Goal: Use online tool/utility: Utilize a website feature to perform a specific function

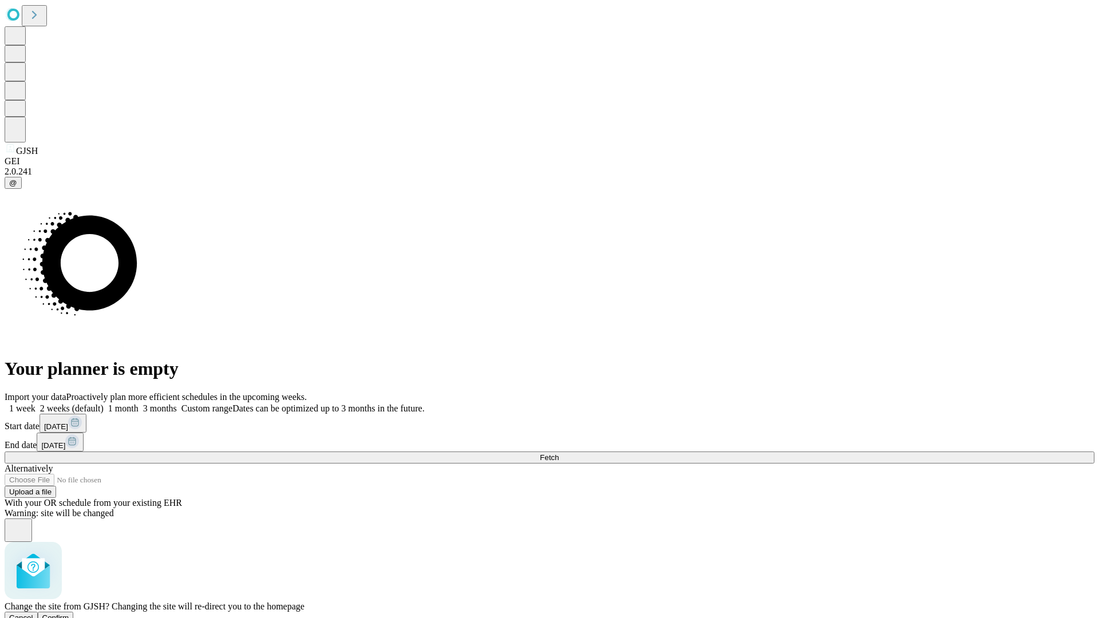
click at [69, 614] on span "Confirm" at bounding box center [55, 618] width 27 height 9
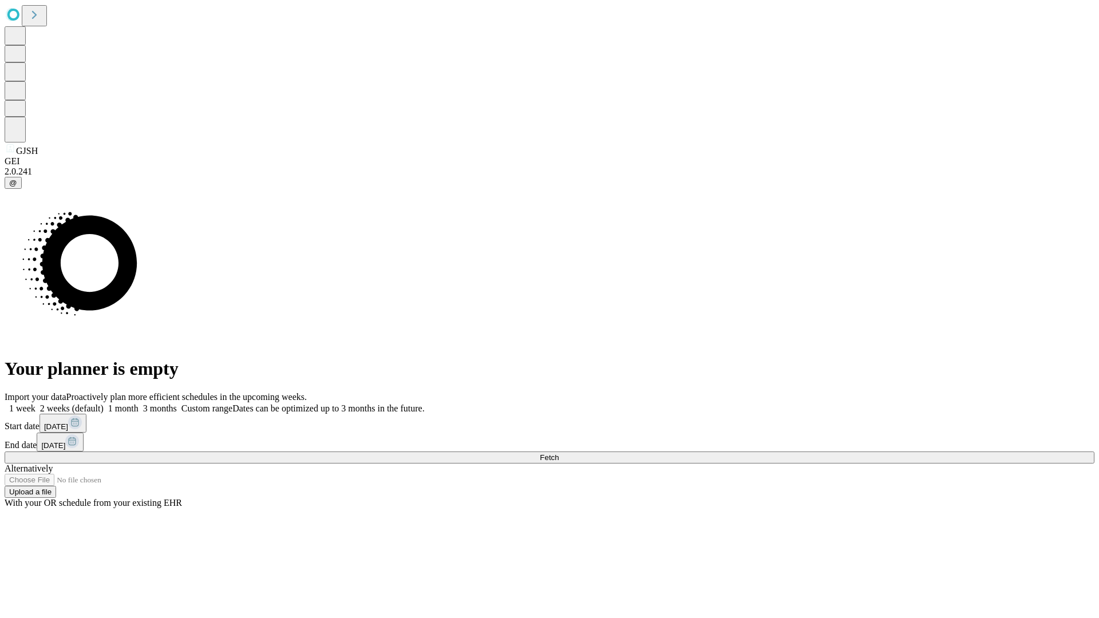
click at [139, 404] on label "1 month" at bounding box center [121, 409] width 35 height 10
click at [559, 453] on span "Fetch" at bounding box center [549, 457] width 19 height 9
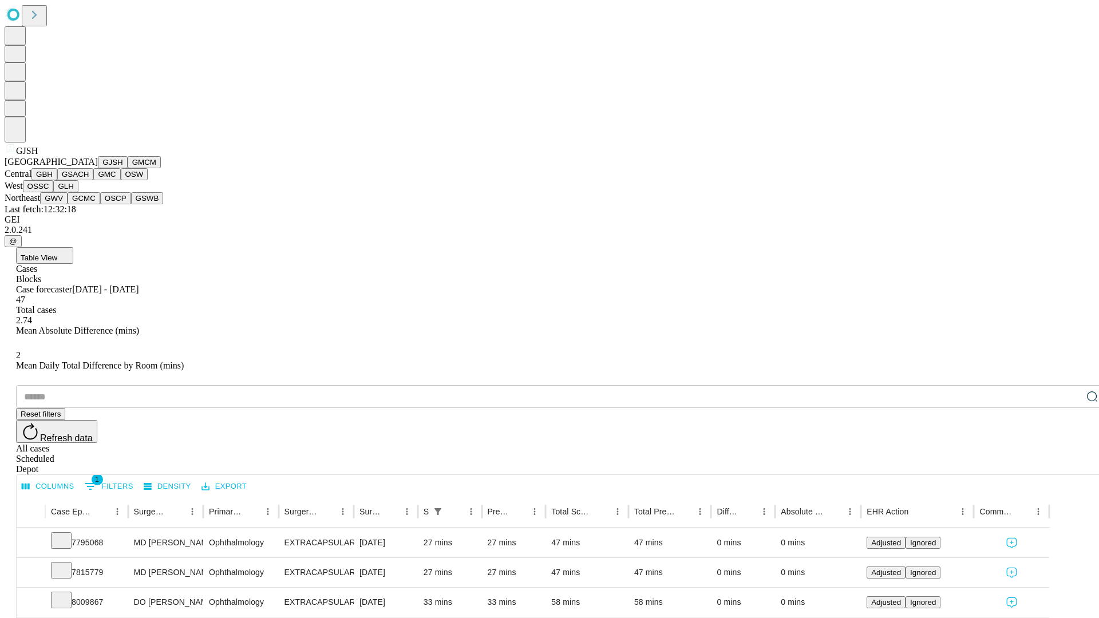
click at [128, 168] on button "GMCM" at bounding box center [144, 162] width 33 height 12
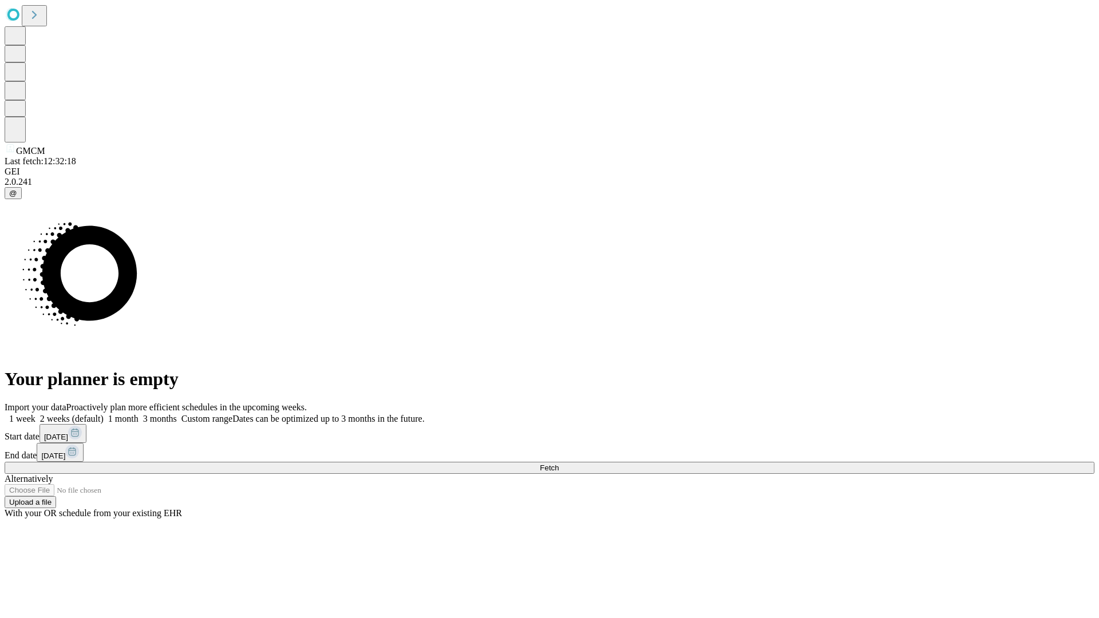
click at [139, 414] on label "1 month" at bounding box center [121, 419] width 35 height 10
click at [559, 464] on span "Fetch" at bounding box center [549, 468] width 19 height 9
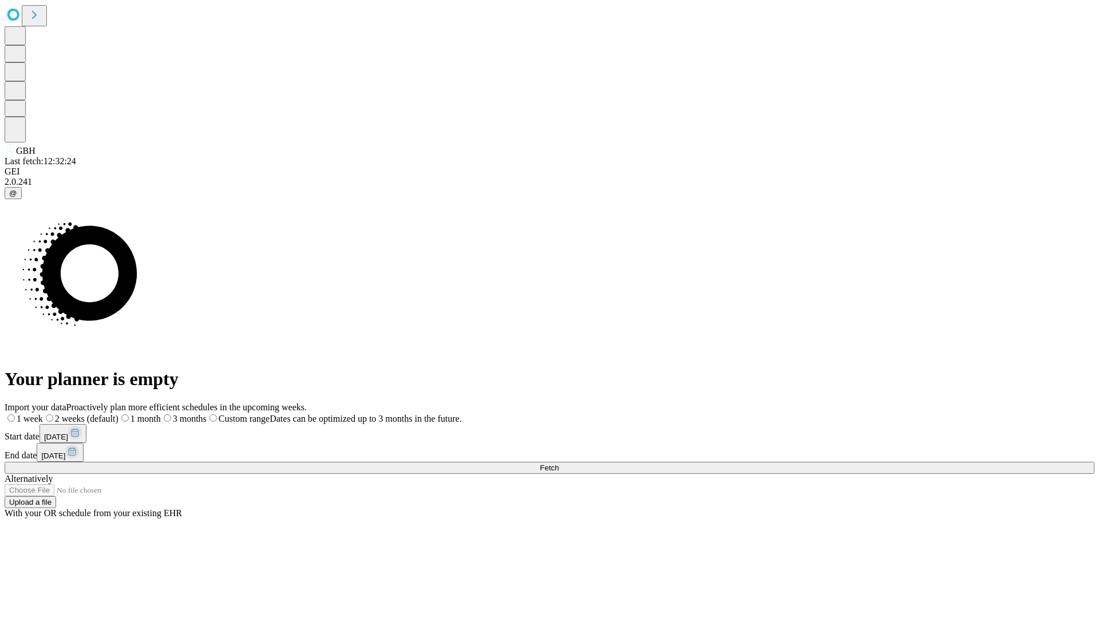
click at [161, 414] on label "1 month" at bounding box center [139, 419] width 42 height 10
click at [559, 464] on span "Fetch" at bounding box center [549, 468] width 19 height 9
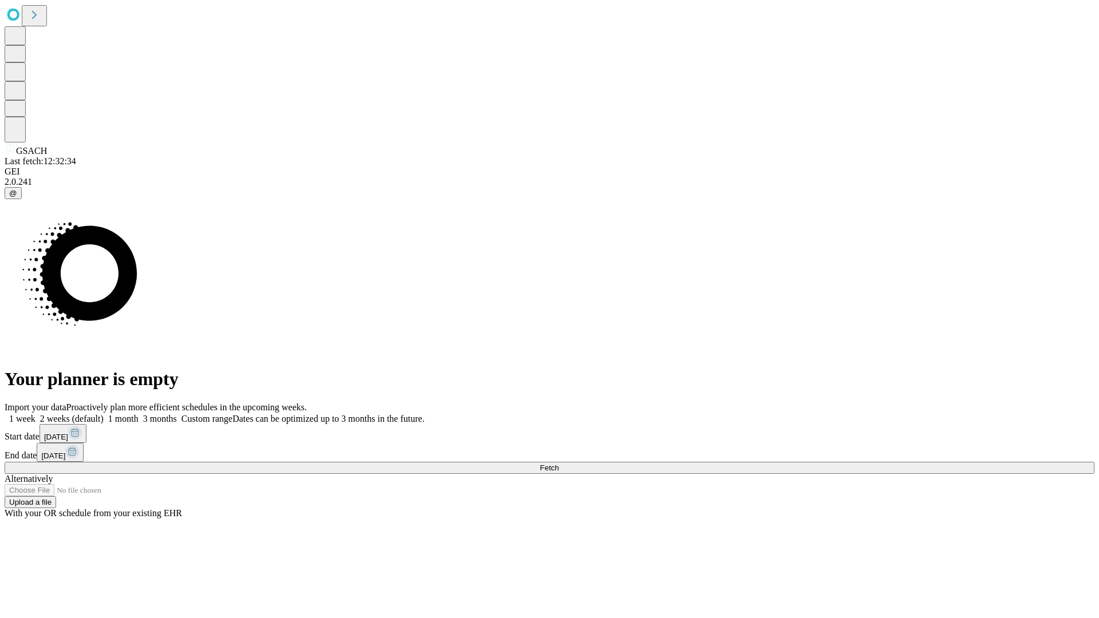
click at [139, 414] on label "1 month" at bounding box center [121, 419] width 35 height 10
click at [559, 464] on span "Fetch" at bounding box center [549, 468] width 19 height 9
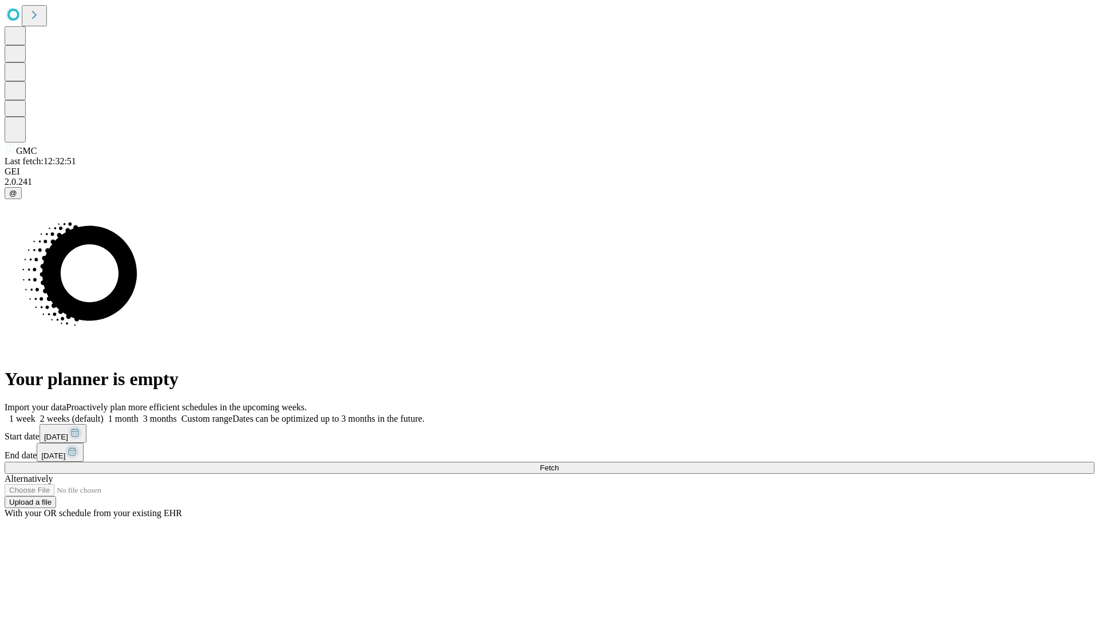
click at [139, 414] on label "1 month" at bounding box center [121, 419] width 35 height 10
click at [559, 464] on span "Fetch" at bounding box center [549, 468] width 19 height 9
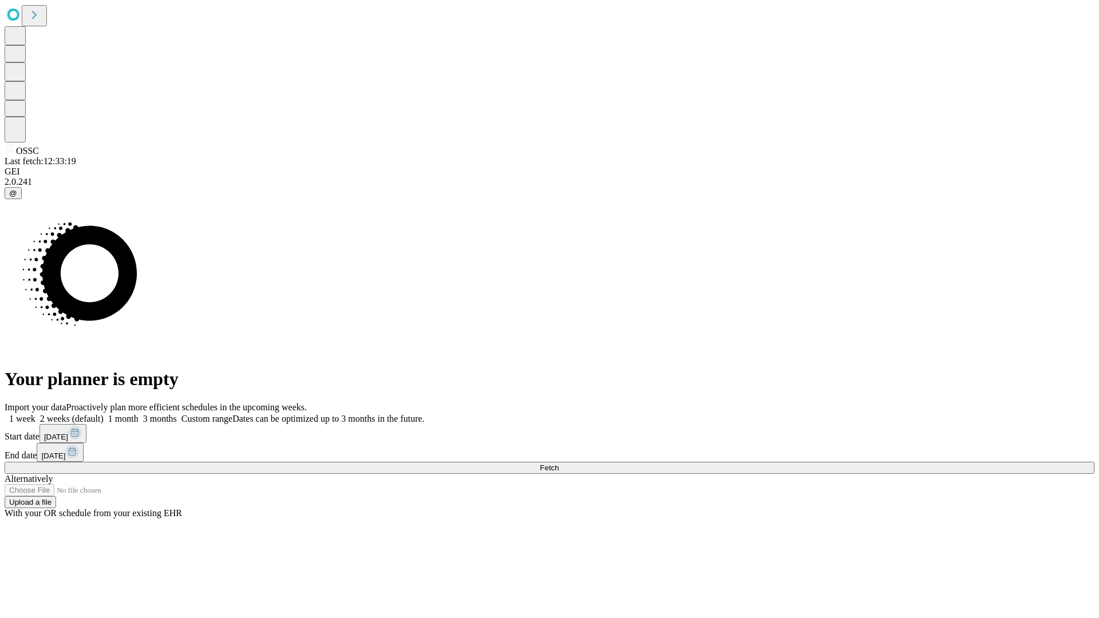
click at [139, 414] on label "1 month" at bounding box center [121, 419] width 35 height 10
click at [559, 464] on span "Fetch" at bounding box center [549, 468] width 19 height 9
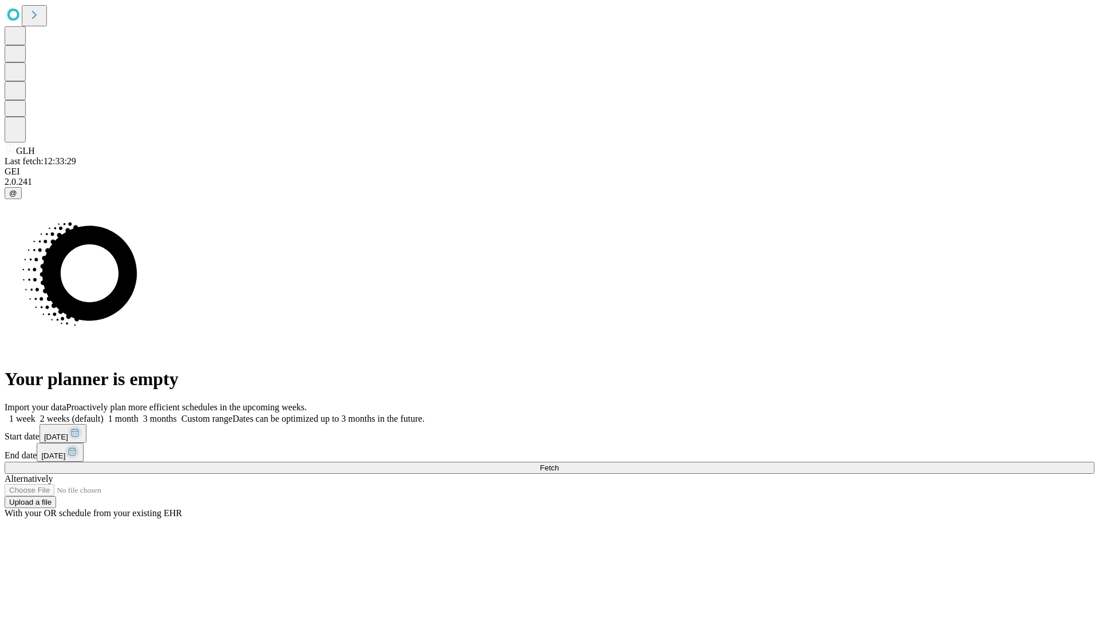
click at [559, 464] on span "Fetch" at bounding box center [549, 468] width 19 height 9
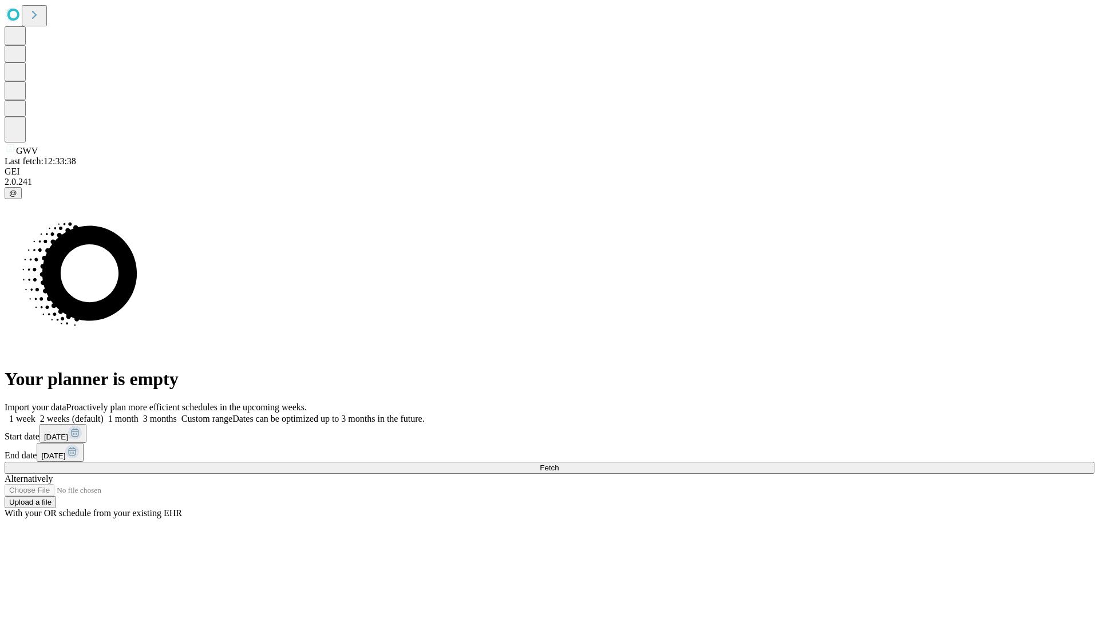
click at [139, 414] on label "1 month" at bounding box center [121, 419] width 35 height 10
click at [559, 464] on span "Fetch" at bounding box center [549, 468] width 19 height 9
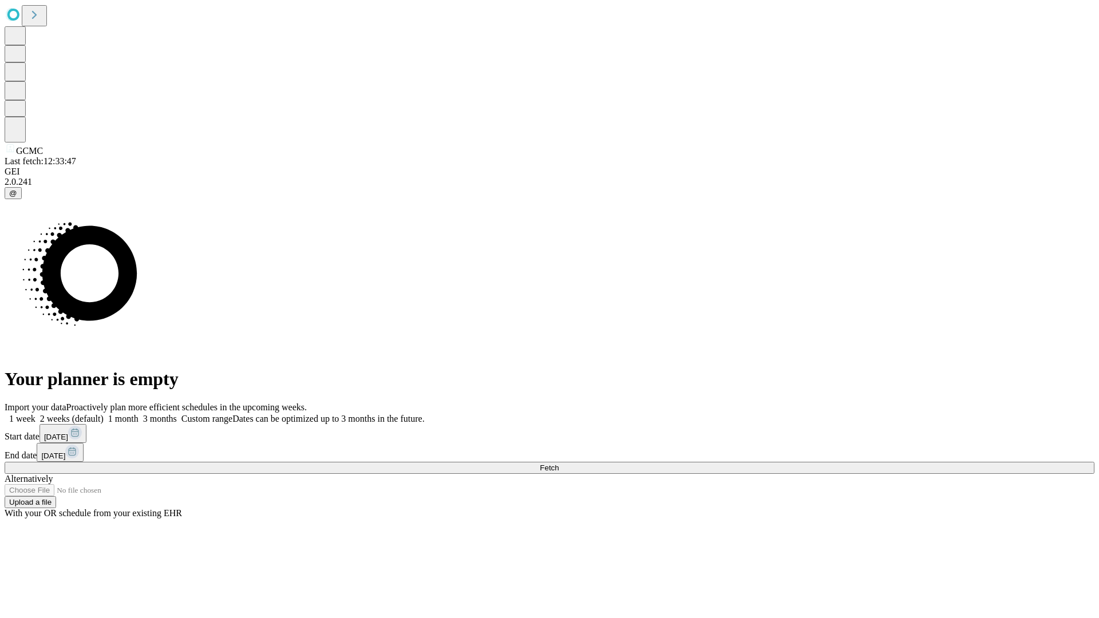
click at [139, 414] on label "1 month" at bounding box center [121, 419] width 35 height 10
click at [559, 464] on span "Fetch" at bounding box center [549, 468] width 19 height 9
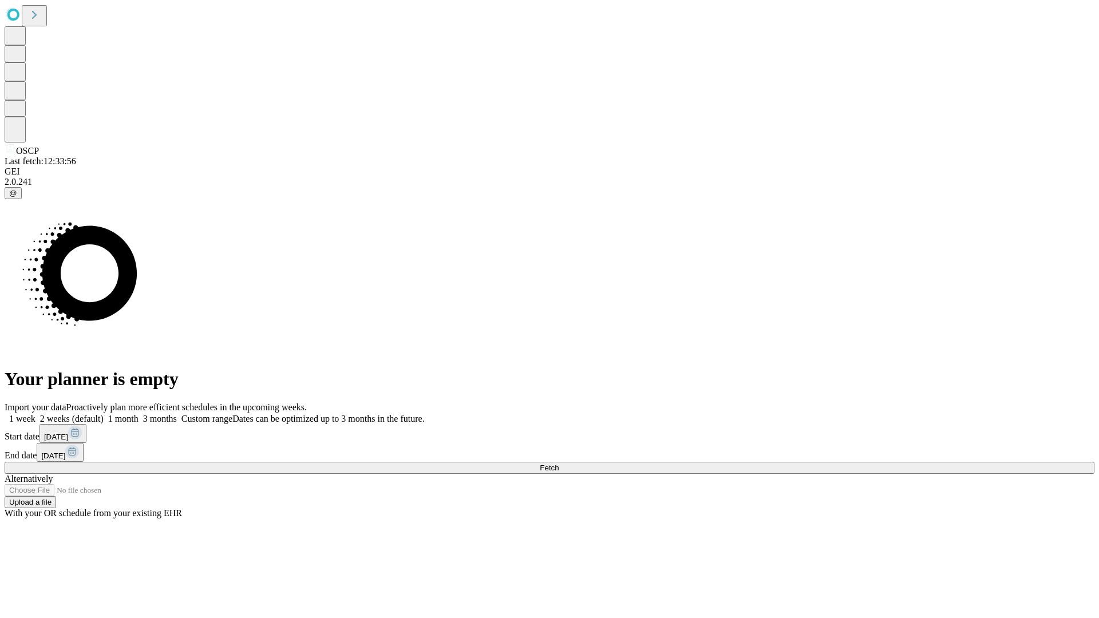
click at [139, 414] on label "1 month" at bounding box center [121, 419] width 35 height 10
click at [559, 464] on span "Fetch" at bounding box center [549, 468] width 19 height 9
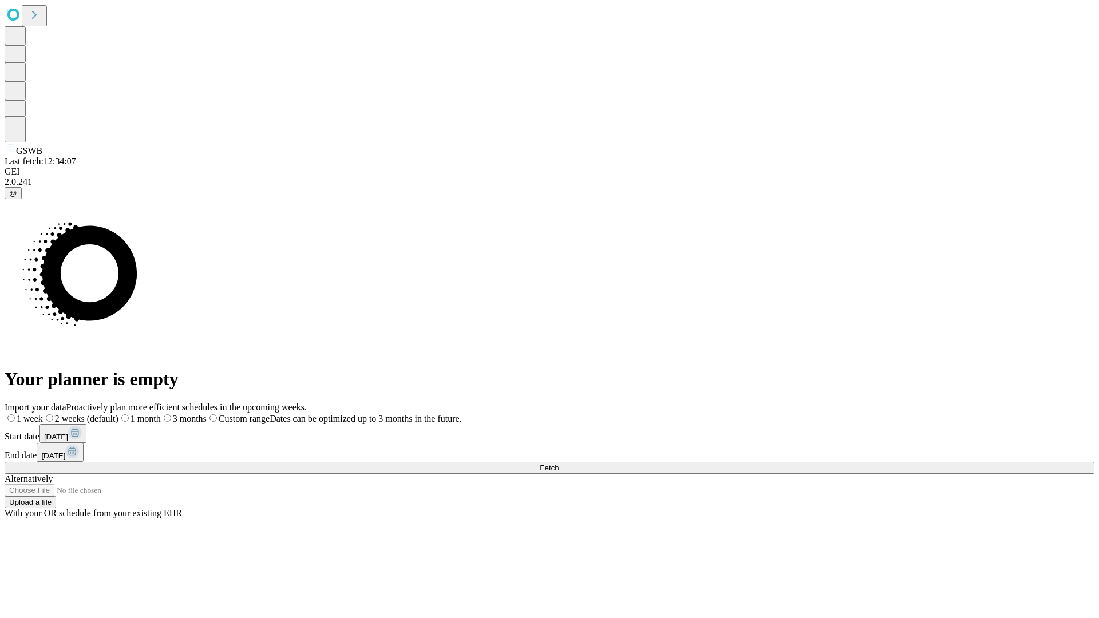
click at [161, 414] on label "1 month" at bounding box center [139, 419] width 42 height 10
click at [559, 464] on span "Fetch" at bounding box center [549, 468] width 19 height 9
